Goal: Task Accomplishment & Management: Use online tool/utility

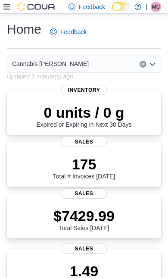
click at [5, 9] on icon at bounding box center [6, 6] width 7 height 7
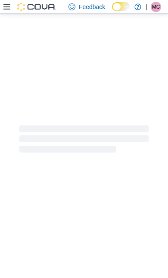
click at [31, 237] on div at bounding box center [84, 139] width 168 height 250
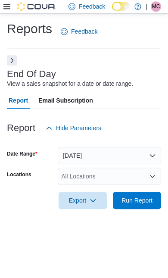
scroll to position [19, 0]
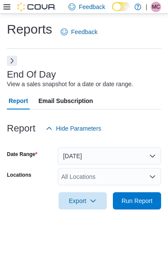
click at [140, 197] on span "Run Report" at bounding box center [137, 201] width 31 height 9
click at [147, 245] on div "Reports Feedback End Of Day View a sales snapshot for a date or date range. Rep…" at bounding box center [84, 146] width 168 height 264
click at [141, 197] on span "Run Report" at bounding box center [137, 201] width 31 height 9
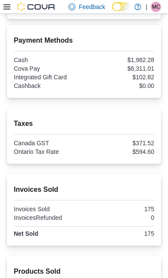
scroll to position [465, 0]
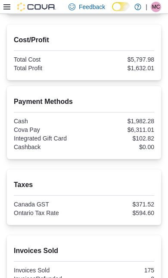
scroll to position [409, 0]
